Goal: Task Accomplishment & Management: Manage account settings

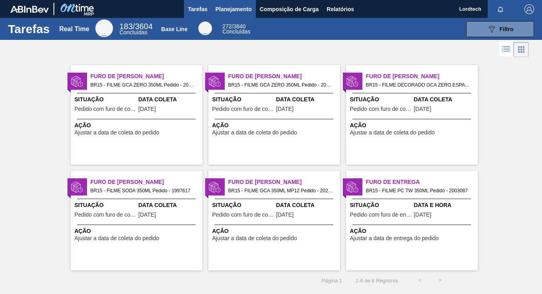
click at [227, 6] on span "Planejamento" at bounding box center [233, 9] width 36 height 10
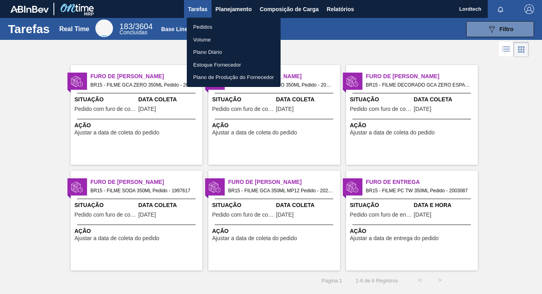
click at [129, 123] on div at bounding box center [271, 147] width 542 height 294
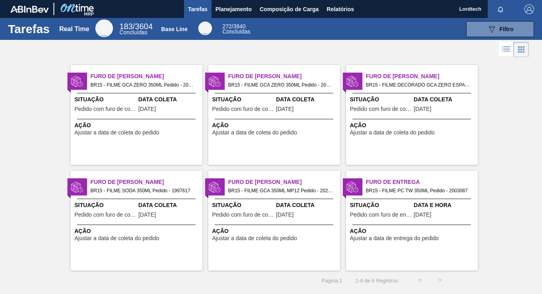
click at [150, 117] on div "Furo de Coleta BR15 - FILME GCA ZERO 350ML Pedido - 2007395 Situação Pedido com…" at bounding box center [137, 115] width 132 height 100
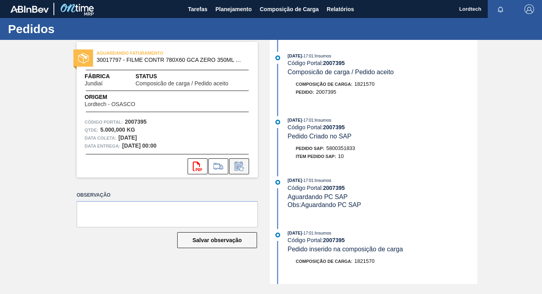
click at [243, 168] on icon at bounding box center [241, 169] width 4 height 4
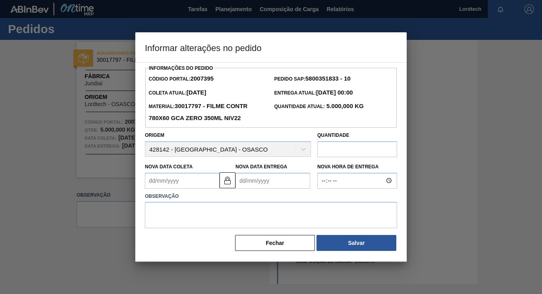
click at [278, 182] on Entrega2007395 "Nova Data Entrega" at bounding box center [272, 181] width 75 height 16
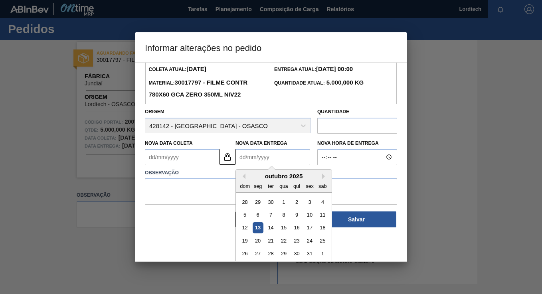
scroll to position [27, 0]
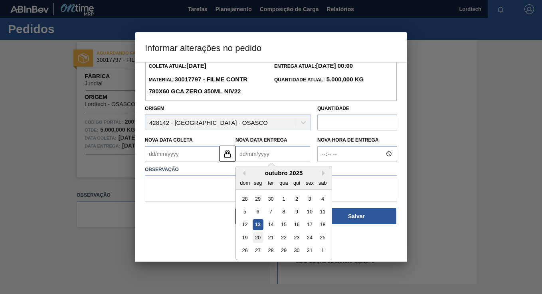
click at [260, 238] on div "20" at bounding box center [258, 237] width 11 height 11
type Coleta2007395 "[DATE]"
type Entrega2007395 "[DATE]"
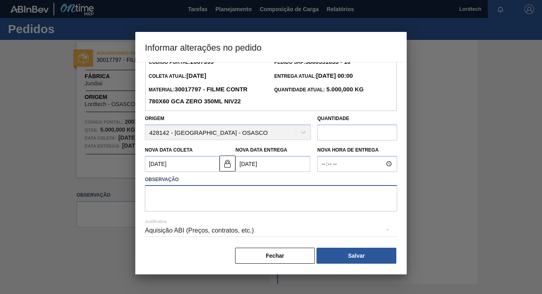
click at [164, 197] on textarea at bounding box center [271, 198] width 252 height 26
type textarea "Produção"
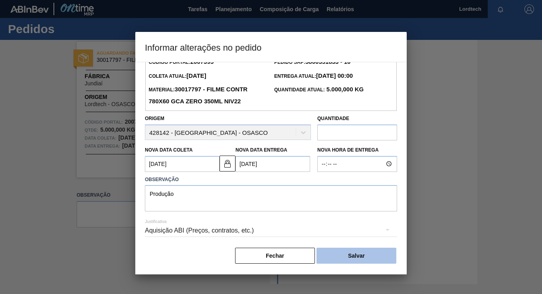
click at [363, 255] on button "Salvar" at bounding box center [356, 256] width 80 height 16
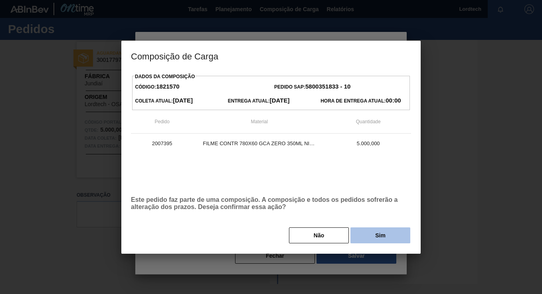
click at [377, 230] on button "Sim" at bounding box center [380, 235] width 60 height 16
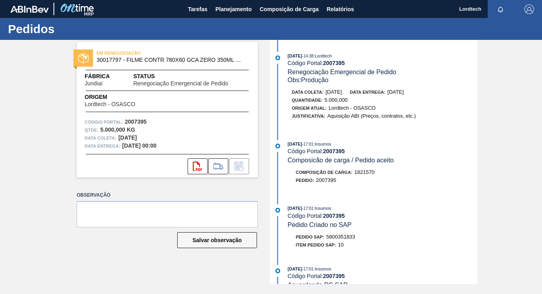
click at [210, 192] on label "Observação" at bounding box center [167, 195] width 181 height 12
click at [198, 9] on span "Tarefas" at bounding box center [198, 9] width 20 height 10
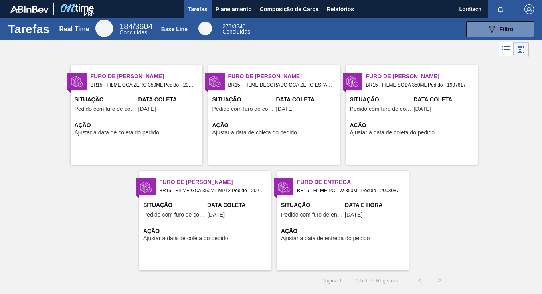
click at [163, 115] on div "Furo de Coleta BR15 - FILME GCA ZERO 350ML Pedido - 2026930 Situação Pedido com…" at bounding box center [137, 115] width 132 height 100
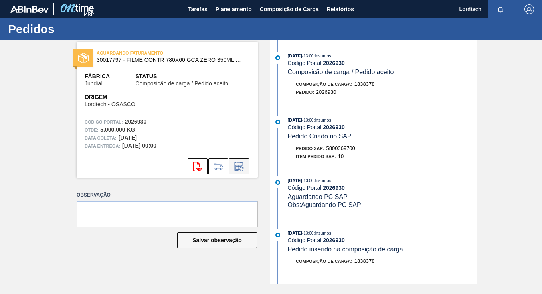
click at [236, 164] on icon at bounding box center [239, 167] width 13 height 10
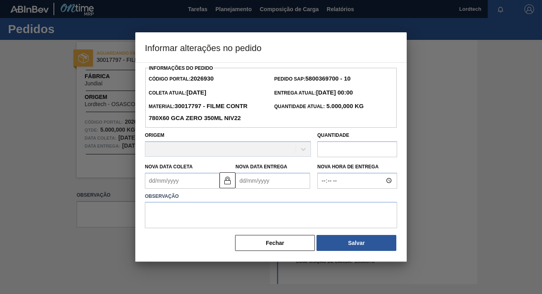
click at [275, 180] on Entrega2026930 "Nova Data Entrega" at bounding box center [272, 181] width 75 height 16
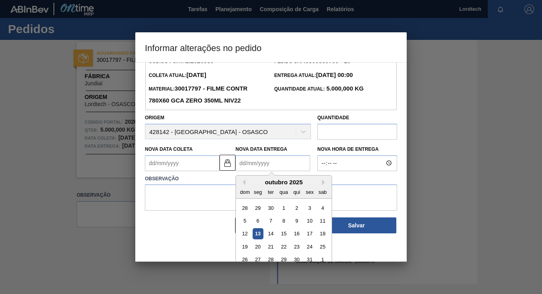
scroll to position [27, 0]
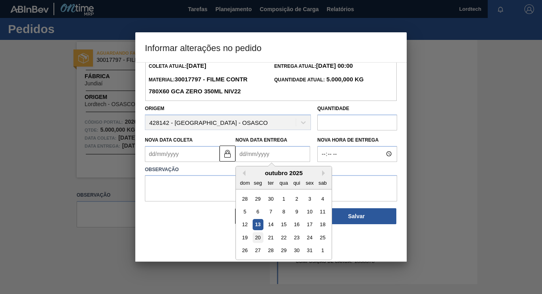
click at [258, 237] on div "20" at bounding box center [258, 237] width 11 height 11
type Coleta2026930 "[DATE]"
type Entrega2026930 "[DATE]"
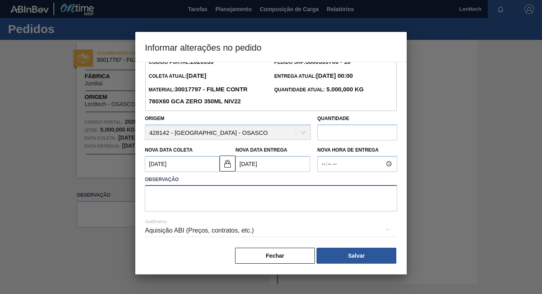
click at [191, 196] on textarea at bounding box center [271, 198] width 252 height 26
type textarea "produção"
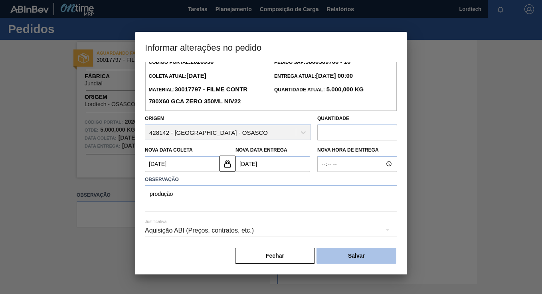
click at [359, 255] on button "Salvar" at bounding box center [356, 256] width 80 height 16
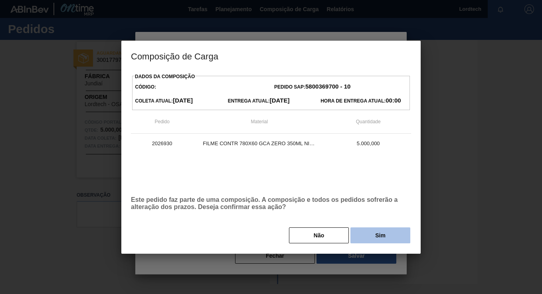
click at [372, 238] on button "Sim" at bounding box center [380, 235] width 60 height 16
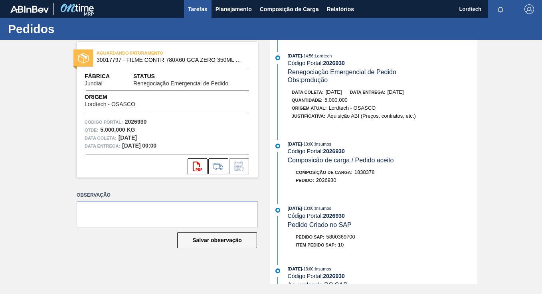
click at [204, 10] on span "Tarefas" at bounding box center [198, 9] width 20 height 10
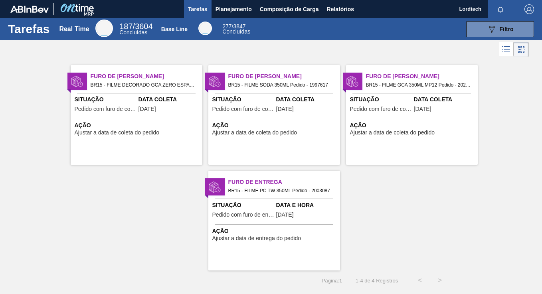
click at [162, 128] on span "Ação" at bounding box center [138, 125] width 126 height 8
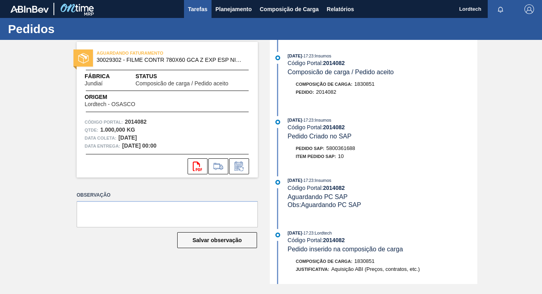
click at [202, 10] on span "Tarefas" at bounding box center [198, 9] width 20 height 10
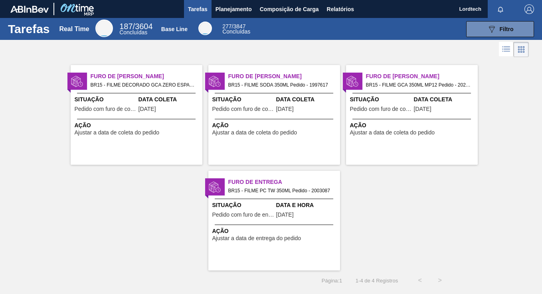
click at [291, 122] on span "Ação" at bounding box center [275, 125] width 126 height 8
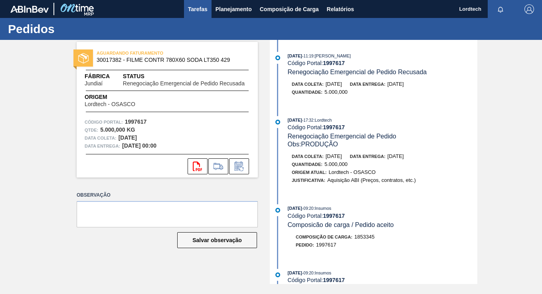
click at [198, 8] on span "Tarefas" at bounding box center [198, 9] width 20 height 10
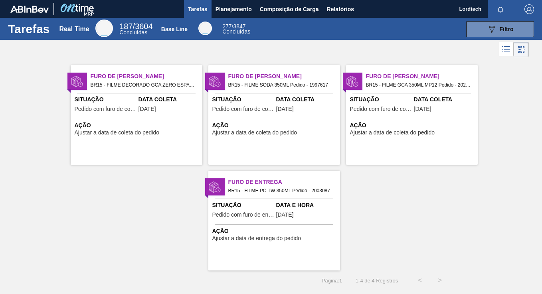
click at [446, 126] on span "Ação" at bounding box center [413, 125] width 126 height 8
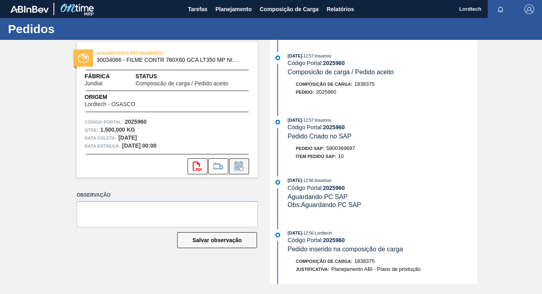
click at [242, 166] on icon at bounding box center [239, 167] width 13 height 10
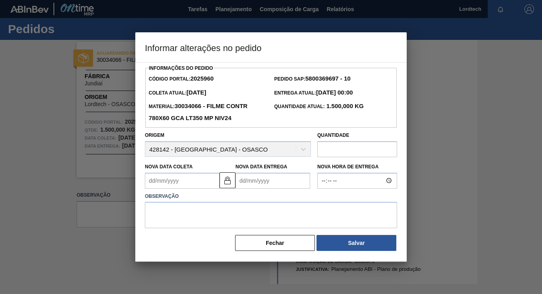
click at [279, 178] on Entrega2025960 "Nova Data Entrega" at bounding box center [272, 181] width 75 height 16
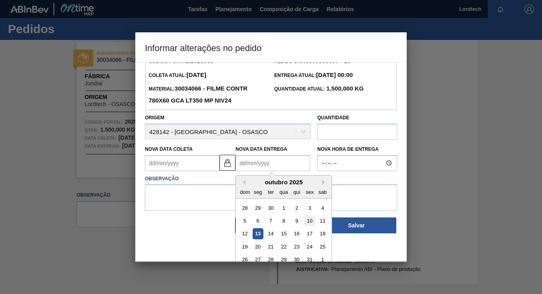
scroll to position [27, 0]
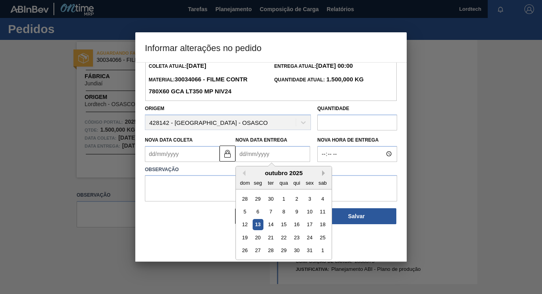
click at [322, 173] on button "Next Month" at bounding box center [325, 173] width 6 height 6
click at [255, 222] on div "10" at bounding box center [258, 224] width 11 height 11
type Coleta2025960 "[DATE]"
type Entrega2025960 "[DATE]"
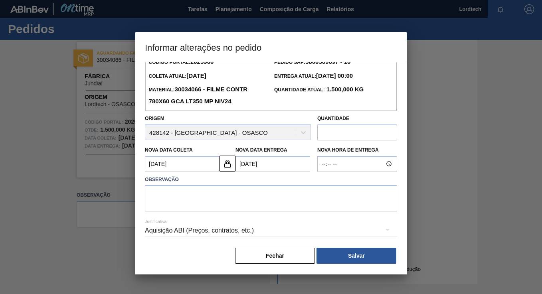
scroll to position [16, 0]
click at [176, 195] on textarea at bounding box center [271, 198] width 252 height 26
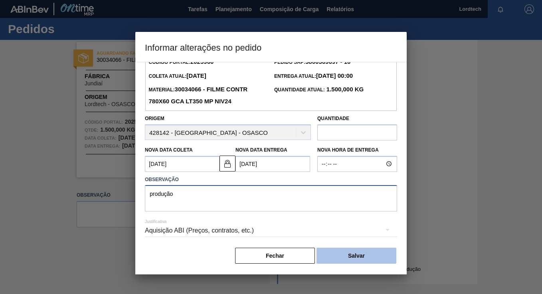
type textarea "produção"
click at [356, 255] on button "Salvar" at bounding box center [356, 256] width 80 height 16
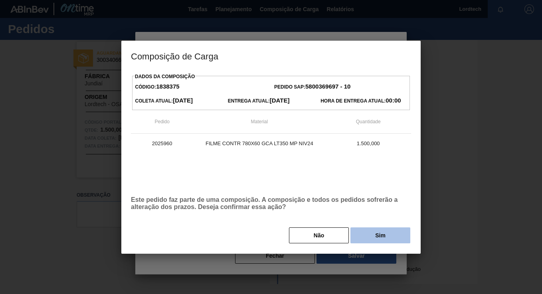
click at [367, 234] on button "Sim" at bounding box center [380, 235] width 60 height 16
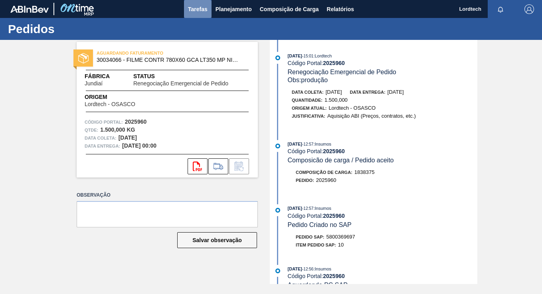
click at [201, 9] on span "Tarefas" at bounding box center [198, 9] width 20 height 10
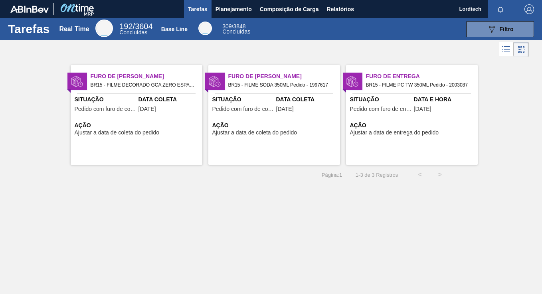
click at [431, 107] on span "[DATE]" at bounding box center [423, 109] width 18 height 6
